Goal: Find specific page/section: Find specific page/section

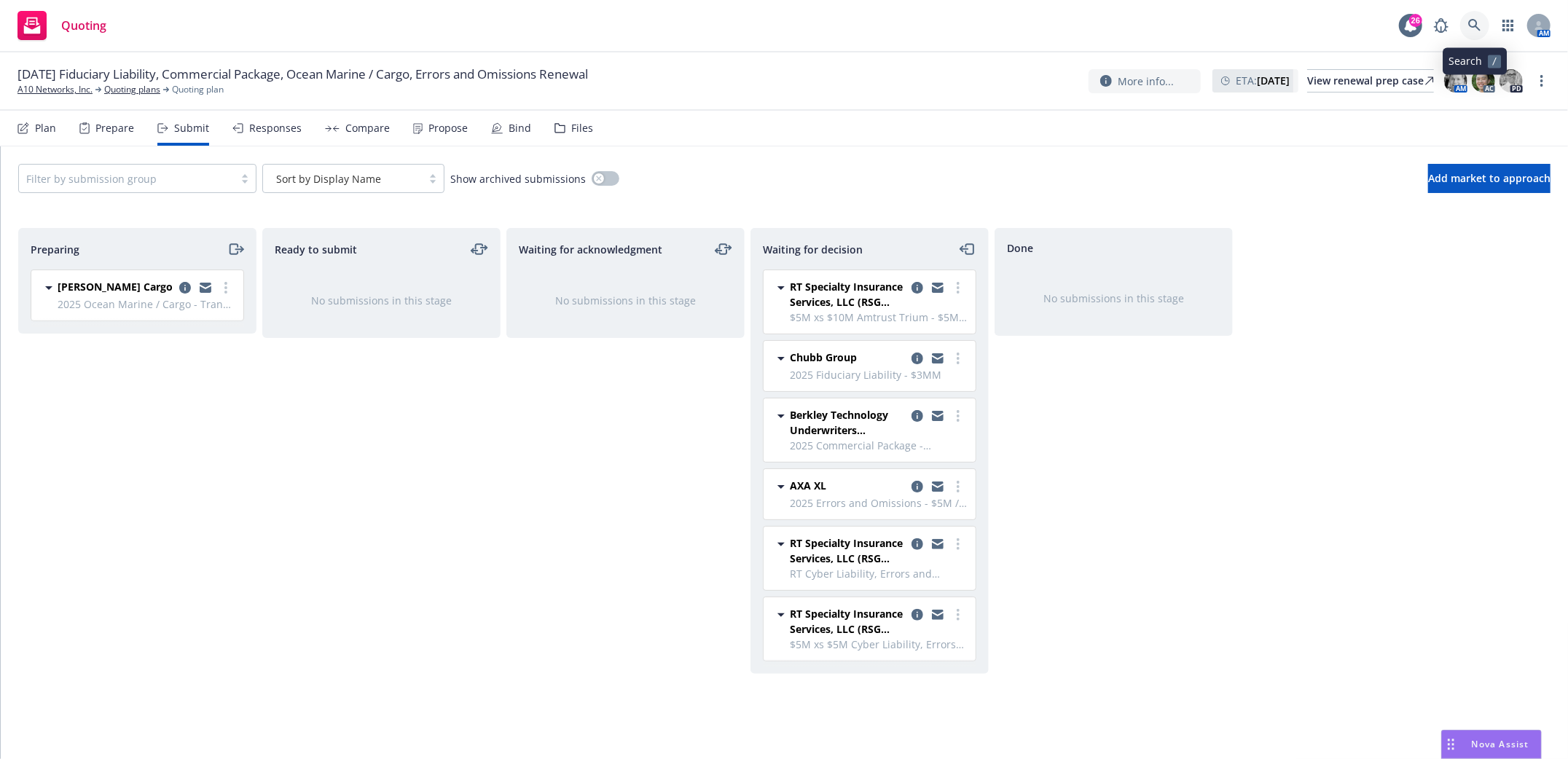
click at [1479, 27] on icon at bounding box center [1474, 26] width 13 height 13
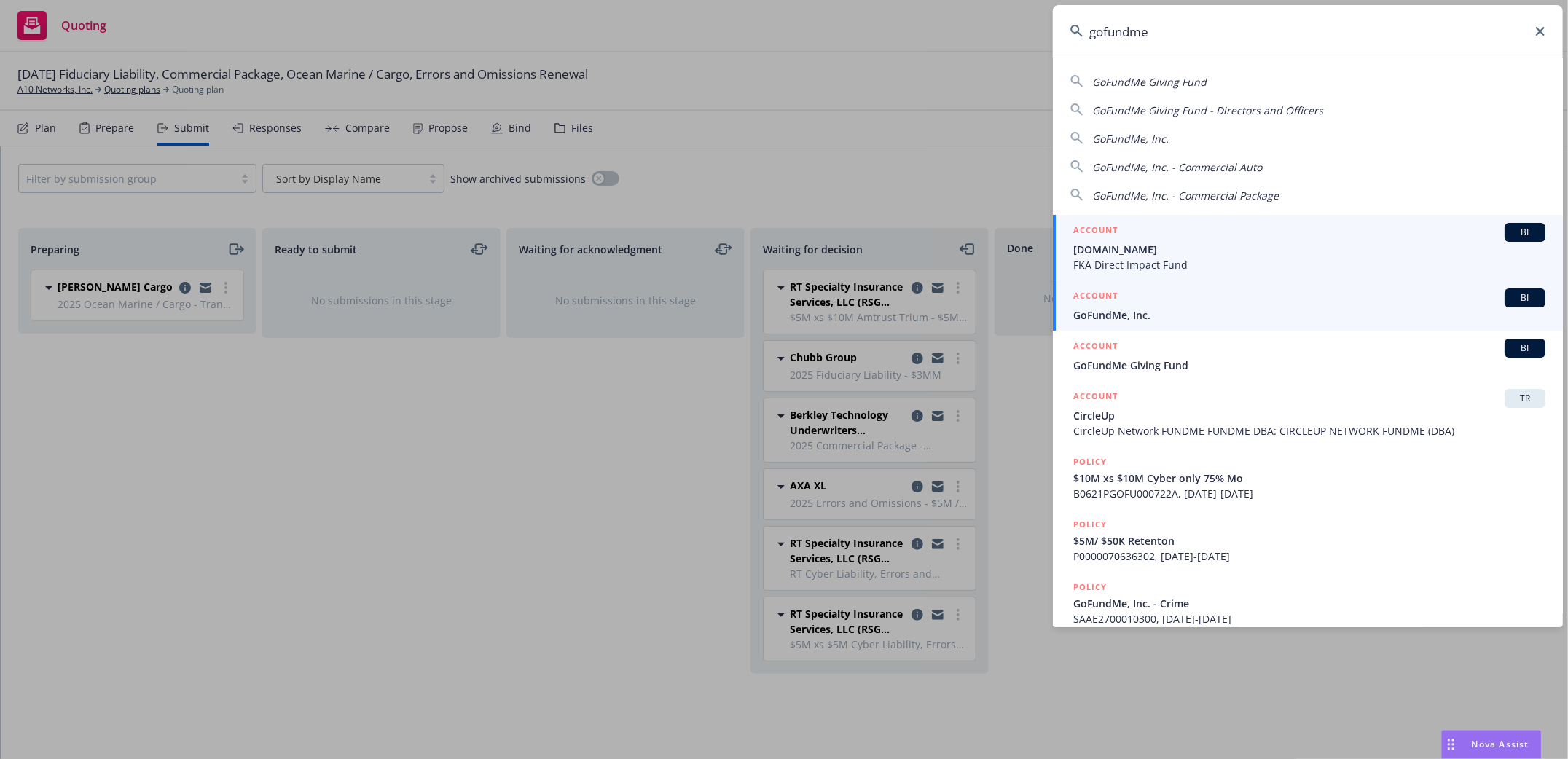
type input "gofundme"
click at [1091, 318] on li "ACCOUNT BI GoFundMe, Inc." at bounding box center [1308, 305] width 510 height 50
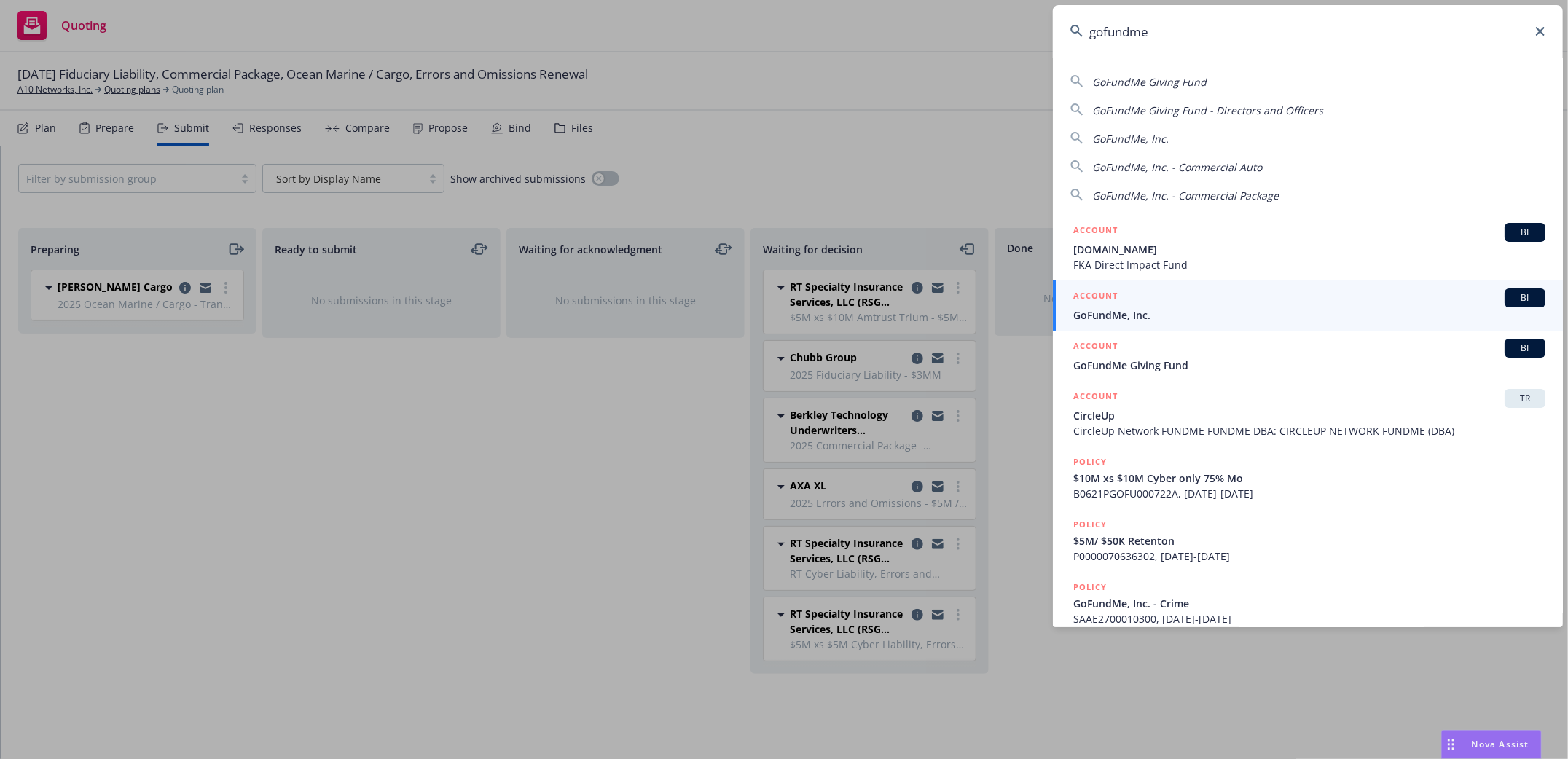
click at [1099, 318] on span "GoFundMe, Inc." at bounding box center [1309, 315] width 472 height 15
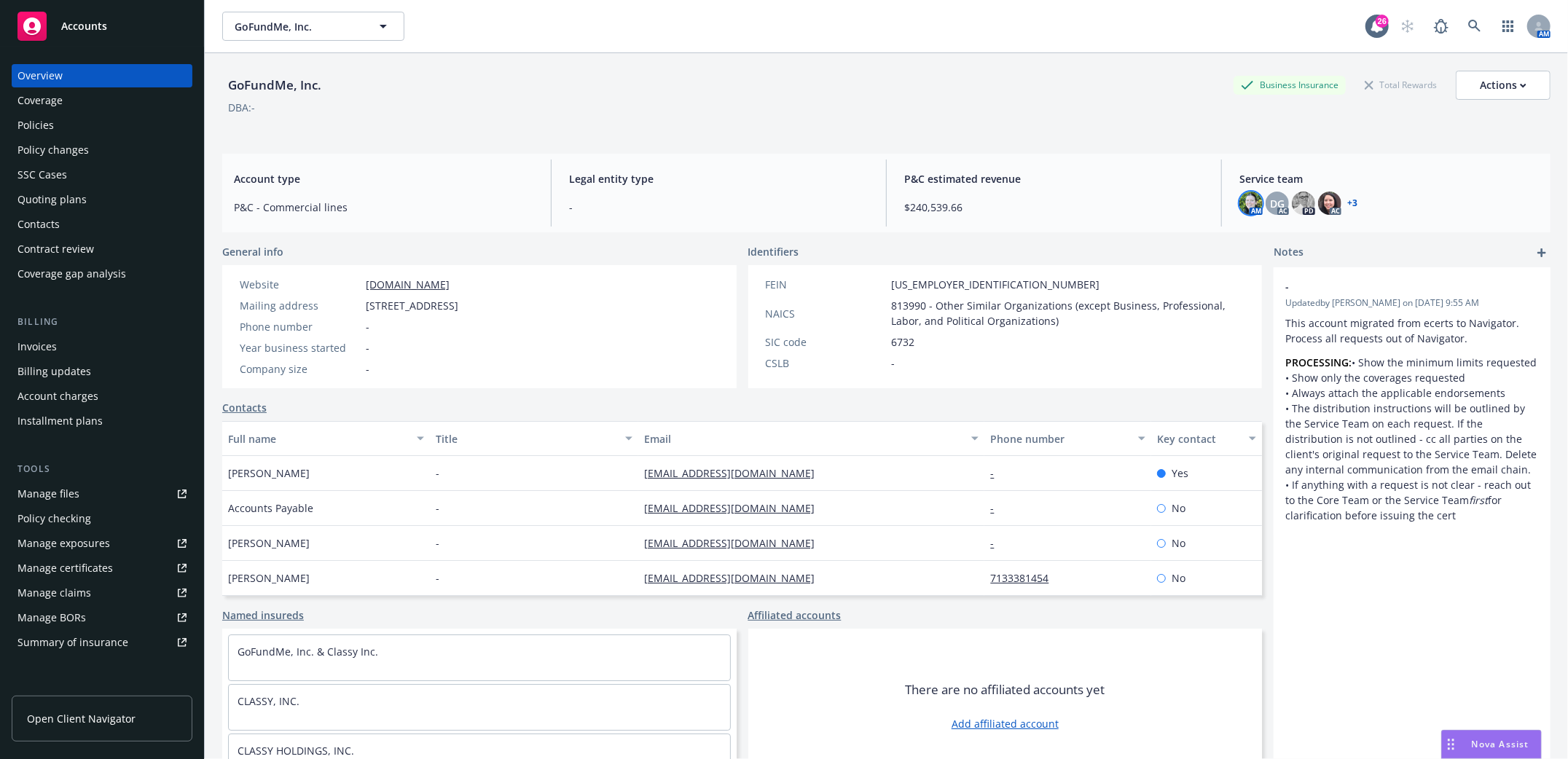
click at [1245, 206] on img at bounding box center [1251, 203] width 23 height 23
click at [1111, 124] on div "GoFundMe, Inc. Business Insurance Total Rewards Actions DBA: -" at bounding box center [886, 100] width 1328 height 59
